Goal: Information Seeking & Learning: Check status

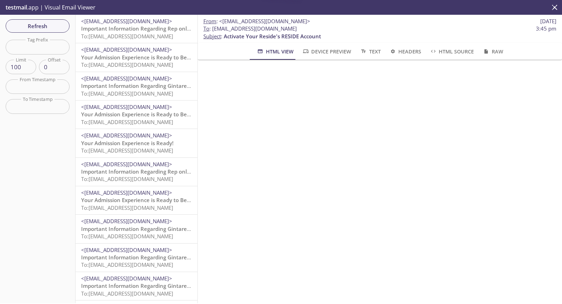
click at [146, 59] on span "Your Admission Experience is Ready to Be Completed!" at bounding box center [149, 57] width 136 height 7
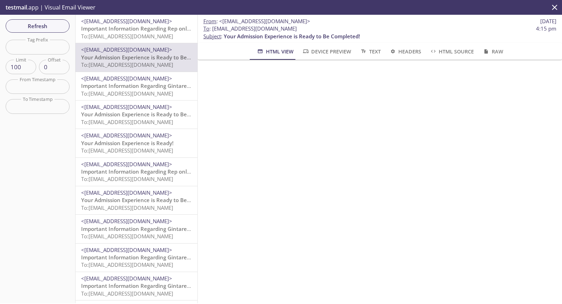
drag, startPoint x: 306, startPoint y: 30, endPoint x: 212, endPoint y: 27, distance: 93.8
click at [212, 27] on span "To : [EMAIL_ADDRESS][DOMAIN_NAME]" at bounding box center [249, 28] width 93 height 7
copy span "[EMAIL_ADDRESS][DOMAIN_NAME]"
click at [58, 21] on span "Refresh" at bounding box center [37, 25] width 53 height 9
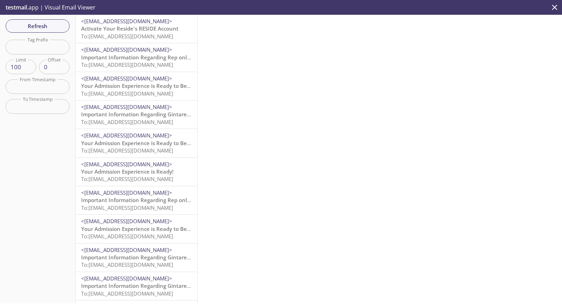
click at [140, 37] on span "To: [EMAIL_ADDRESS][DOMAIN_NAME]" at bounding box center [127, 36] width 92 height 7
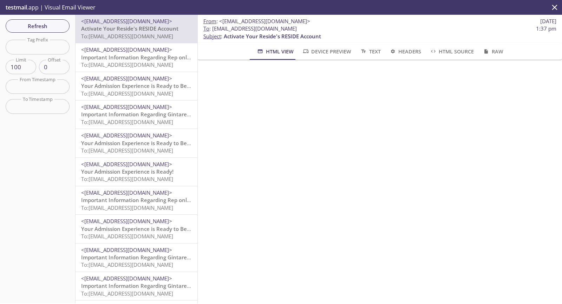
drag, startPoint x: 310, startPoint y: 32, endPoint x: 210, endPoint y: 31, distance: 99.7
click at [210, 31] on span "To : [EMAIL_ADDRESS][DOMAIN_NAME] 1:37 pm" at bounding box center [379, 28] width 353 height 7
copy span ": [EMAIL_ADDRESS][DOMAIN_NAME]"
click at [49, 26] on span "Refresh" at bounding box center [37, 25] width 53 height 9
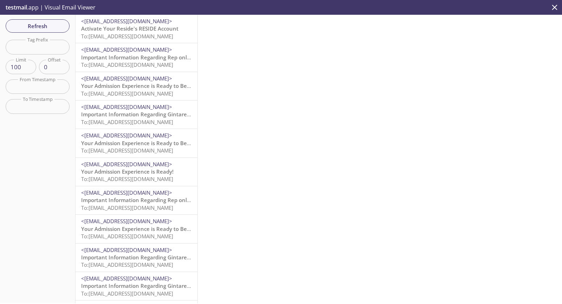
click at [132, 26] on span "Activate Your Reside's RESIDE Account" at bounding box center [129, 28] width 97 height 7
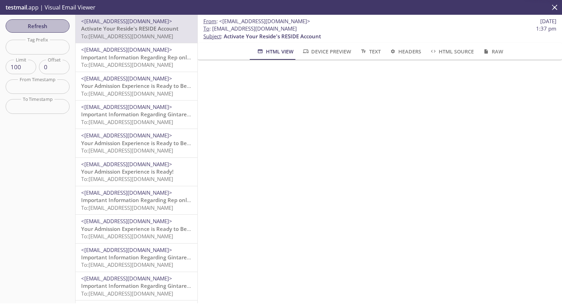
drag, startPoint x: 67, startPoint y: 23, endPoint x: 64, endPoint y: 27, distance: 5.0
click at [64, 27] on button "Refresh" at bounding box center [38, 25] width 64 height 13
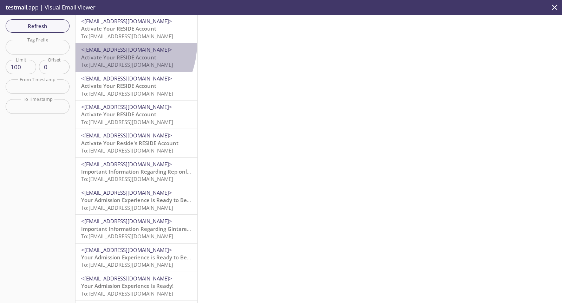
click at [109, 43] on div "<[EMAIL_ADDRESS][DOMAIN_NAME]> Activate Your RESIDE Account To: [EMAIL_ADDRESS]…" at bounding box center [136, 57] width 122 height 28
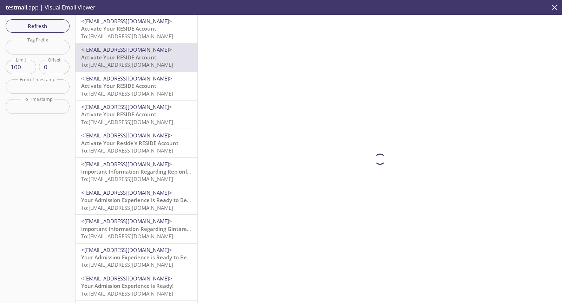
click at [123, 68] on p "Activate Your RESIDE Account To: [EMAIL_ADDRESS][DOMAIN_NAME]" at bounding box center [136, 61] width 111 height 15
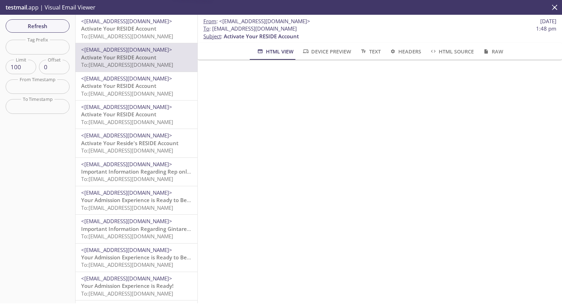
click at [125, 80] on span "<[EMAIL_ADDRESS][DOMAIN_NAME]>" at bounding box center [126, 78] width 91 height 7
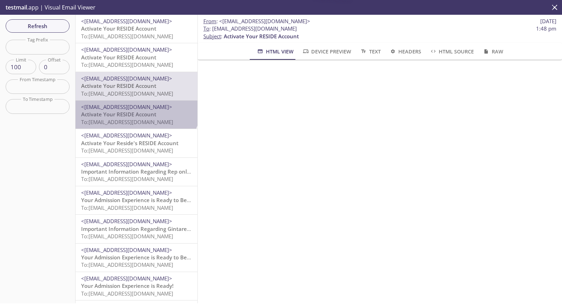
click at [136, 105] on span "<[EMAIL_ADDRESS][DOMAIN_NAME]>" at bounding box center [126, 106] width 91 height 7
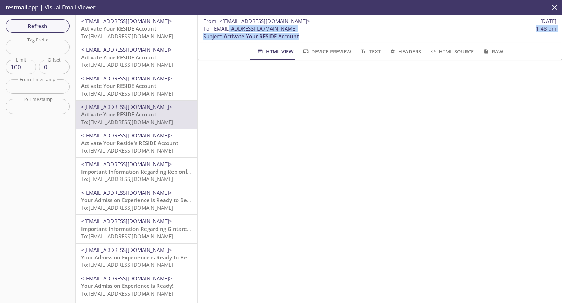
drag, startPoint x: 300, startPoint y: 34, endPoint x: 224, endPoint y: 25, distance: 76.0
click at [224, 25] on p "To : [EMAIL_ADDRESS][DOMAIN_NAME] 1:48 pm Subject : Activate Your RESIDE Account" at bounding box center [379, 32] width 353 height 15
drag, startPoint x: 210, startPoint y: 27, endPoint x: 301, endPoint y: 26, distance: 90.2
click at [300, 26] on span "To : [EMAIL_ADDRESS][DOMAIN_NAME] 1:48 pm" at bounding box center [379, 28] width 353 height 7
click at [301, 25] on span "To : [EMAIL_ADDRESS][DOMAIN_NAME] 1:48 pm" at bounding box center [379, 28] width 353 height 7
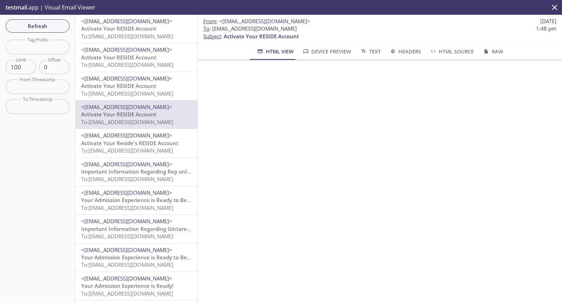
drag, startPoint x: 297, startPoint y: 28, endPoint x: 213, endPoint y: 32, distance: 83.7
click at [213, 32] on span "To : [EMAIL_ADDRESS][DOMAIN_NAME]" at bounding box center [249, 28] width 93 height 7
copy span "[EMAIL_ADDRESS][DOMAIN_NAME]"
click at [54, 23] on span "Refresh" at bounding box center [37, 25] width 53 height 9
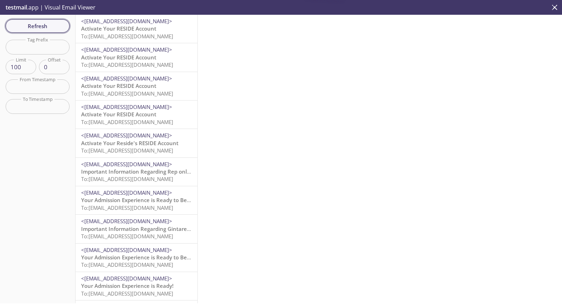
click at [49, 31] on button "Refresh" at bounding box center [38, 25] width 64 height 13
click at [32, 24] on span "Refresh" at bounding box center [37, 25] width 53 height 9
click at [159, 18] on div "<[EMAIL_ADDRESS][DOMAIN_NAME]> Activate Your RESIDE Account To: [EMAIL_ADDRESS]…" at bounding box center [136, 29] width 122 height 28
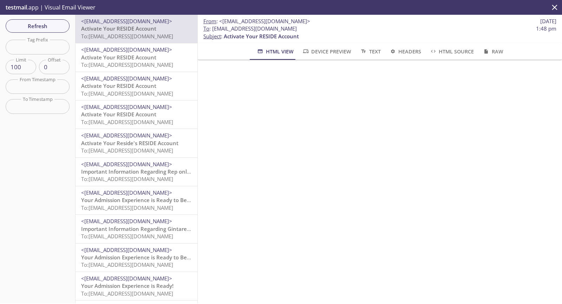
click at [56, 29] on span "Refresh" at bounding box center [37, 25] width 53 height 9
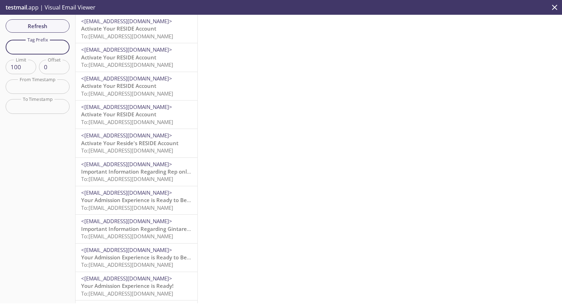
click at [56, 52] on input "text" at bounding box center [38, 47] width 64 height 14
click at [35, 87] on input "text" at bounding box center [38, 86] width 64 height 14
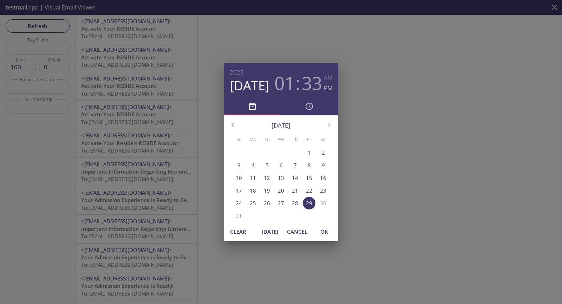
click at [310, 85] on h3 "33" at bounding box center [312, 82] width 20 height 21
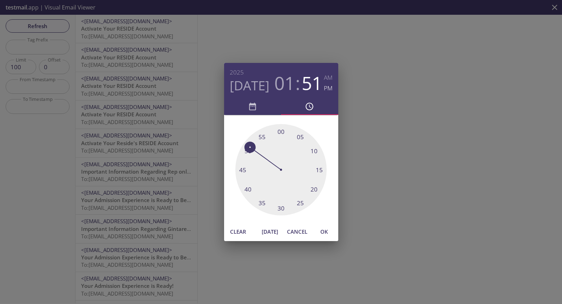
click at [248, 148] on div at bounding box center [280, 169] width 91 height 91
click at [252, 148] on div at bounding box center [280, 169] width 91 height 91
click at [324, 226] on button "OK" at bounding box center [324, 231] width 22 height 13
type input "[DATE] 1:51 pm"
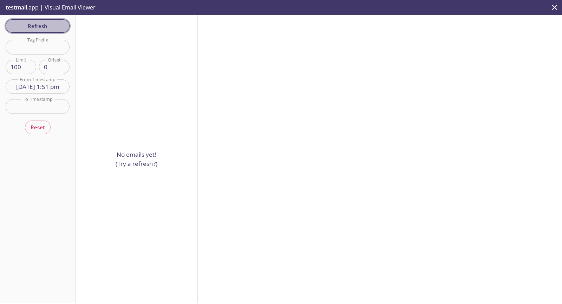
click at [51, 23] on span "Refresh" at bounding box center [37, 25] width 53 height 9
click at [24, 31] on button "Refresh" at bounding box center [38, 25] width 64 height 13
click at [34, 134] on button "Reset" at bounding box center [38, 126] width 26 height 13
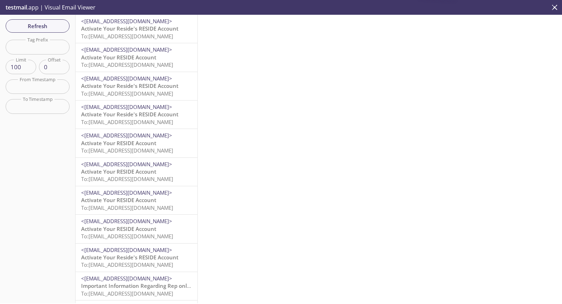
click at [42, 30] on span "Refresh" at bounding box center [37, 25] width 53 height 9
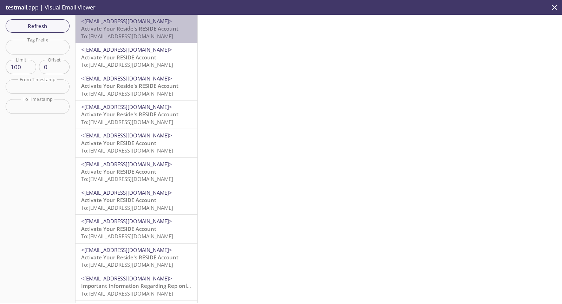
click at [147, 35] on span "To: [EMAIL_ADDRESS][DOMAIN_NAME]" at bounding box center [127, 36] width 92 height 7
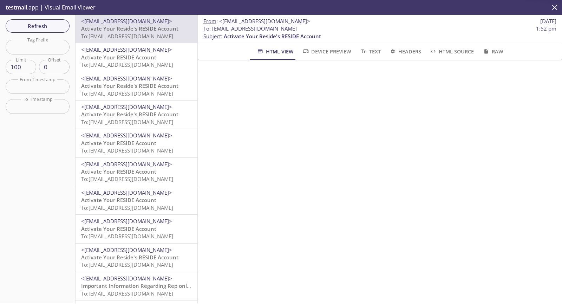
click at [148, 50] on span "<[EMAIL_ADDRESS][DOMAIN_NAME]>" at bounding box center [126, 49] width 91 height 7
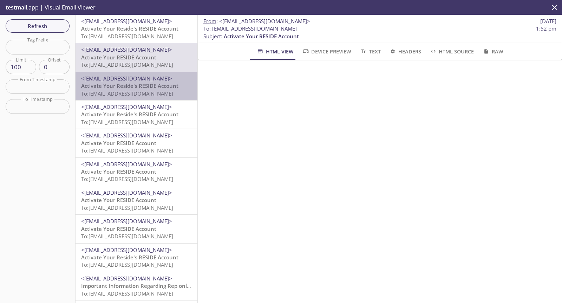
click at [155, 79] on span "<[EMAIL_ADDRESS][DOMAIN_NAME]>" at bounding box center [126, 78] width 91 height 7
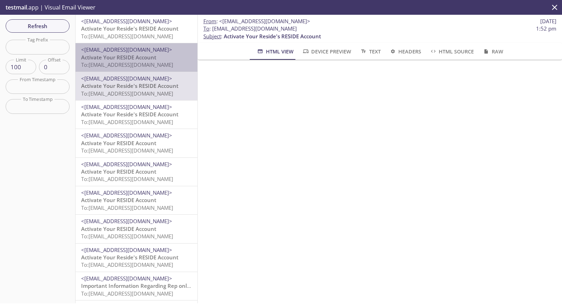
click at [165, 50] on span "<[EMAIL_ADDRESS][DOMAIN_NAME]>" at bounding box center [126, 49] width 91 height 7
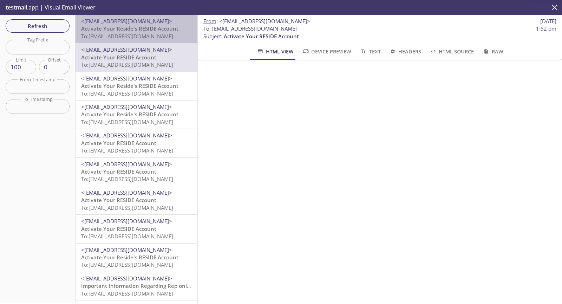
click at [178, 28] on p "Activate Your Reside's RESIDE Account To: [EMAIL_ADDRESS][DOMAIN_NAME]" at bounding box center [136, 32] width 111 height 15
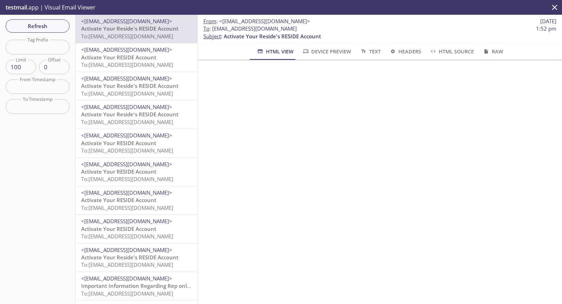
click at [173, 64] on span "To: [EMAIL_ADDRESS][DOMAIN_NAME]" at bounding box center [127, 64] width 92 height 7
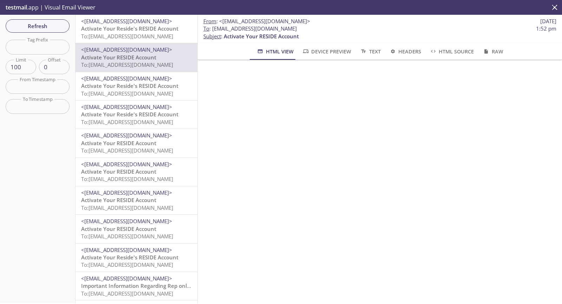
click at [168, 100] on div "<[EMAIL_ADDRESS][DOMAIN_NAME]> Activate Your Reside's RESIDE Account To: [EMAIL…" at bounding box center [136, 86] width 122 height 28
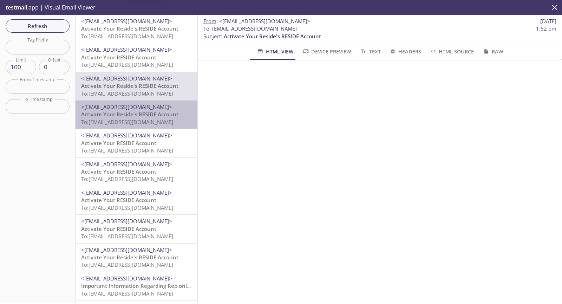
click at [164, 126] on div "<[EMAIL_ADDRESS][DOMAIN_NAME]> Activate Your Reside's RESIDE Account To: [EMAIL…" at bounding box center [136, 114] width 122 height 28
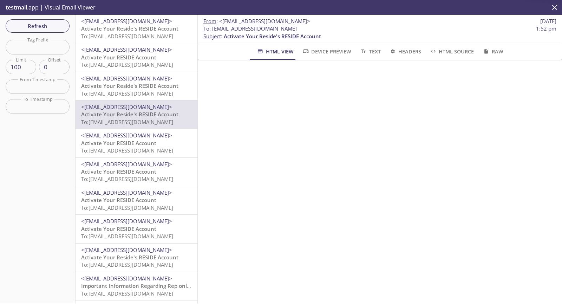
drag, startPoint x: 306, startPoint y: 30, endPoint x: 212, endPoint y: 31, distance: 93.8
click at [212, 31] on span "To : [EMAIL_ADDRESS][DOMAIN_NAME] 1:52 pm" at bounding box center [379, 28] width 353 height 7
copy span "[EMAIL_ADDRESS][DOMAIN_NAME]"
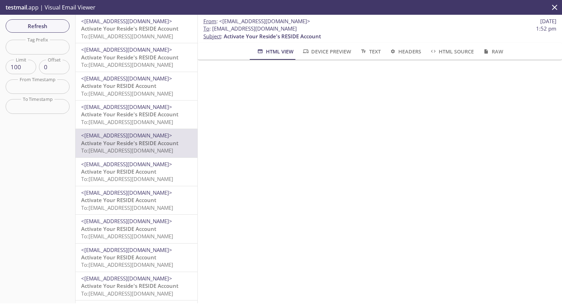
click at [166, 21] on span "<[EMAIL_ADDRESS][DOMAIN_NAME]>" at bounding box center [126, 21] width 91 height 7
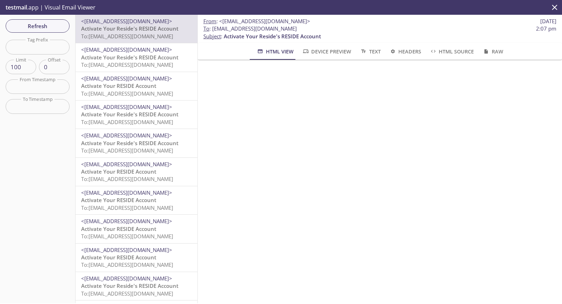
drag, startPoint x: 306, startPoint y: 27, endPoint x: 212, endPoint y: 31, distance: 93.8
click at [212, 31] on span "To : [EMAIL_ADDRESS][DOMAIN_NAME] 2:07 pm" at bounding box center [379, 28] width 353 height 7
copy span "[EMAIL_ADDRESS][DOMAIN_NAME]"
click at [55, 33] on div "Refresh Filters Tag Prefix Tag Prefix Limit 100 Limit Offset 0 Offset From Time…" at bounding box center [37, 159] width 75 height 288
click at [57, 27] on span "Refresh" at bounding box center [37, 25] width 53 height 9
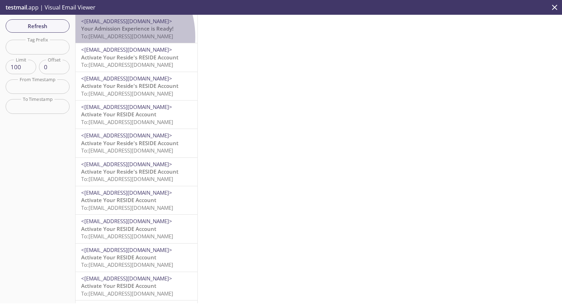
click at [103, 37] on span "To: [EMAIL_ADDRESS][DOMAIN_NAME]" at bounding box center [127, 36] width 92 height 7
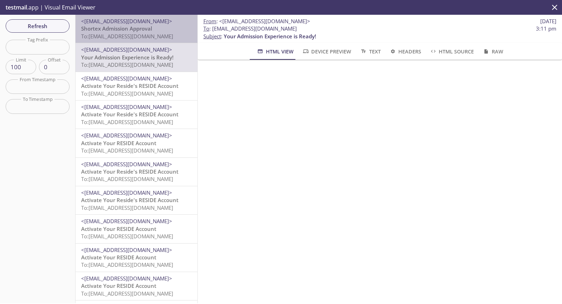
click at [157, 33] on span "To: [EMAIL_ADDRESS][DOMAIN_NAME]" at bounding box center [127, 36] width 92 height 7
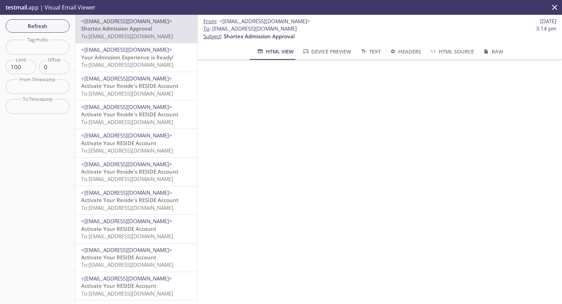
click at [156, 65] on span "To: [EMAIL_ADDRESS][DOMAIN_NAME]" at bounding box center [127, 64] width 92 height 7
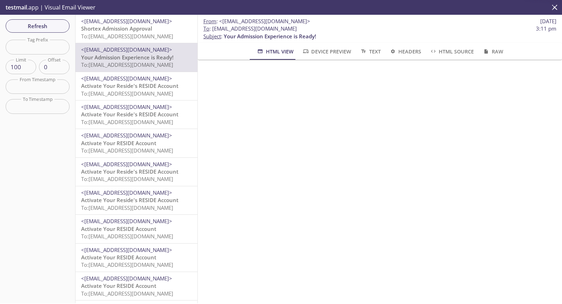
click at [144, 91] on span "To: [EMAIL_ADDRESS][DOMAIN_NAME]" at bounding box center [127, 93] width 92 height 7
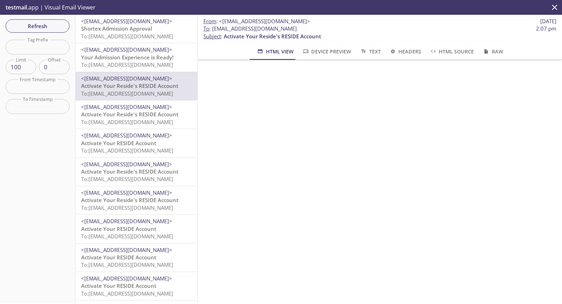
click at [305, 27] on span "To : [EMAIL_ADDRESS][DOMAIN_NAME] 2:07 pm" at bounding box center [379, 28] width 353 height 7
click at [309, 28] on span "To : [EMAIL_ADDRESS][DOMAIN_NAME] 2:07 pm" at bounding box center [379, 28] width 353 height 7
drag, startPoint x: 306, startPoint y: 32, endPoint x: 212, endPoint y: 32, distance: 93.8
click at [212, 32] on span "To : [EMAIL_ADDRESS][DOMAIN_NAME] 2:07 pm" at bounding box center [379, 28] width 353 height 7
copy span "[EMAIL_ADDRESS][DOMAIN_NAME]"
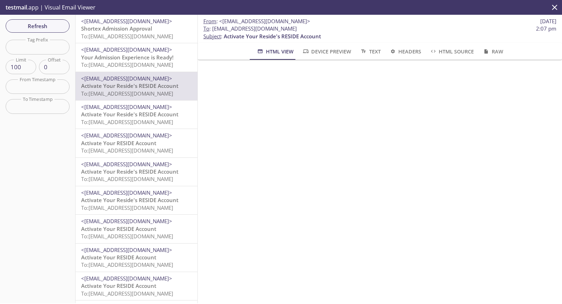
click at [59, 25] on span "Refresh" at bounding box center [37, 25] width 53 height 9
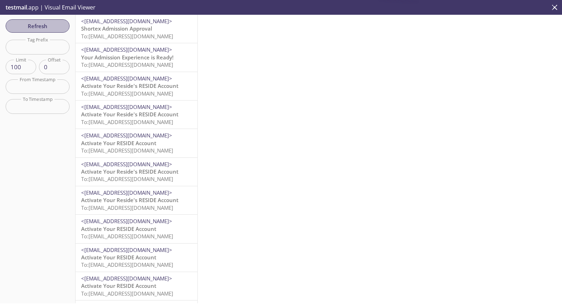
click at [59, 24] on span "Refresh" at bounding box center [37, 25] width 53 height 9
